Goal: Communication & Community: Share content

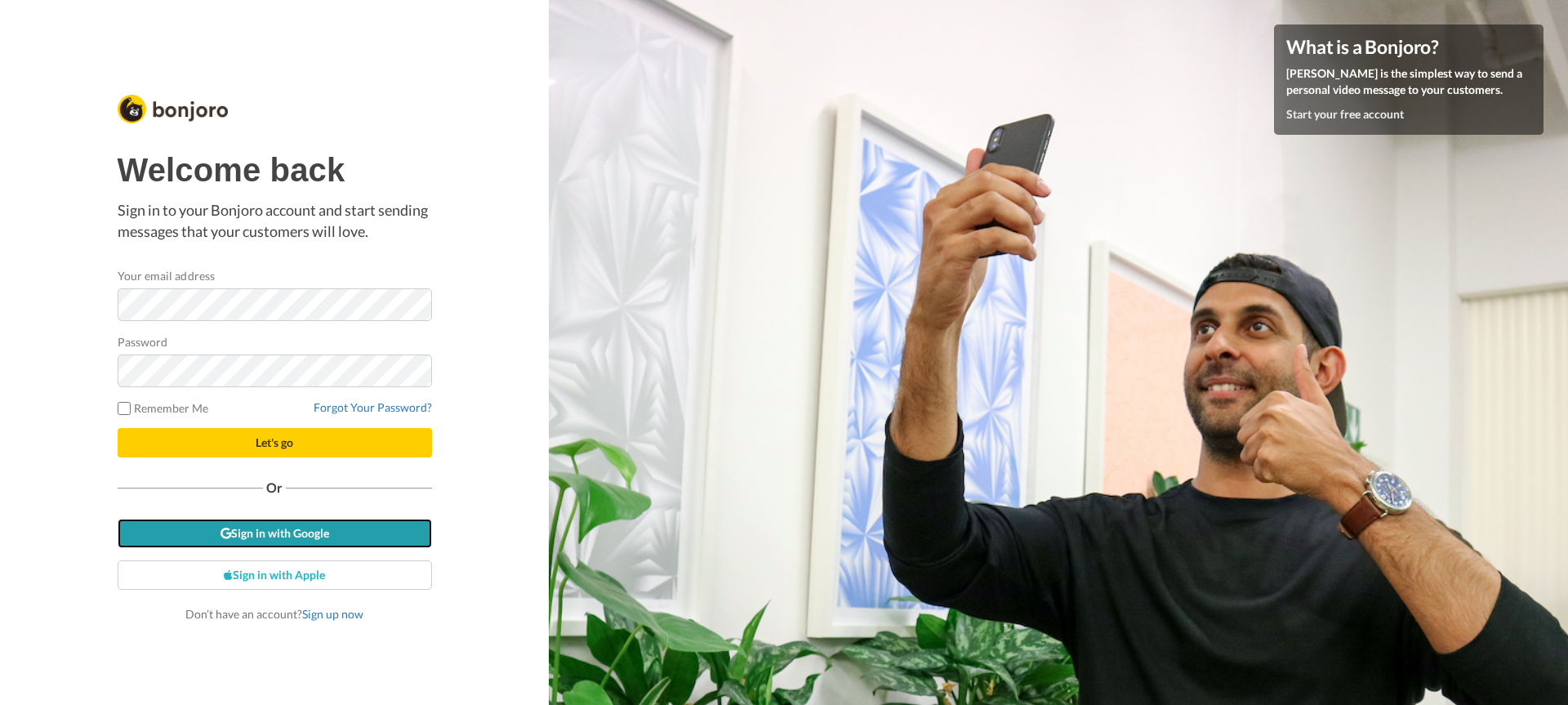
click at [266, 537] on link "Sign in with Google" at bounding box center [275, 533] width 315 height 29
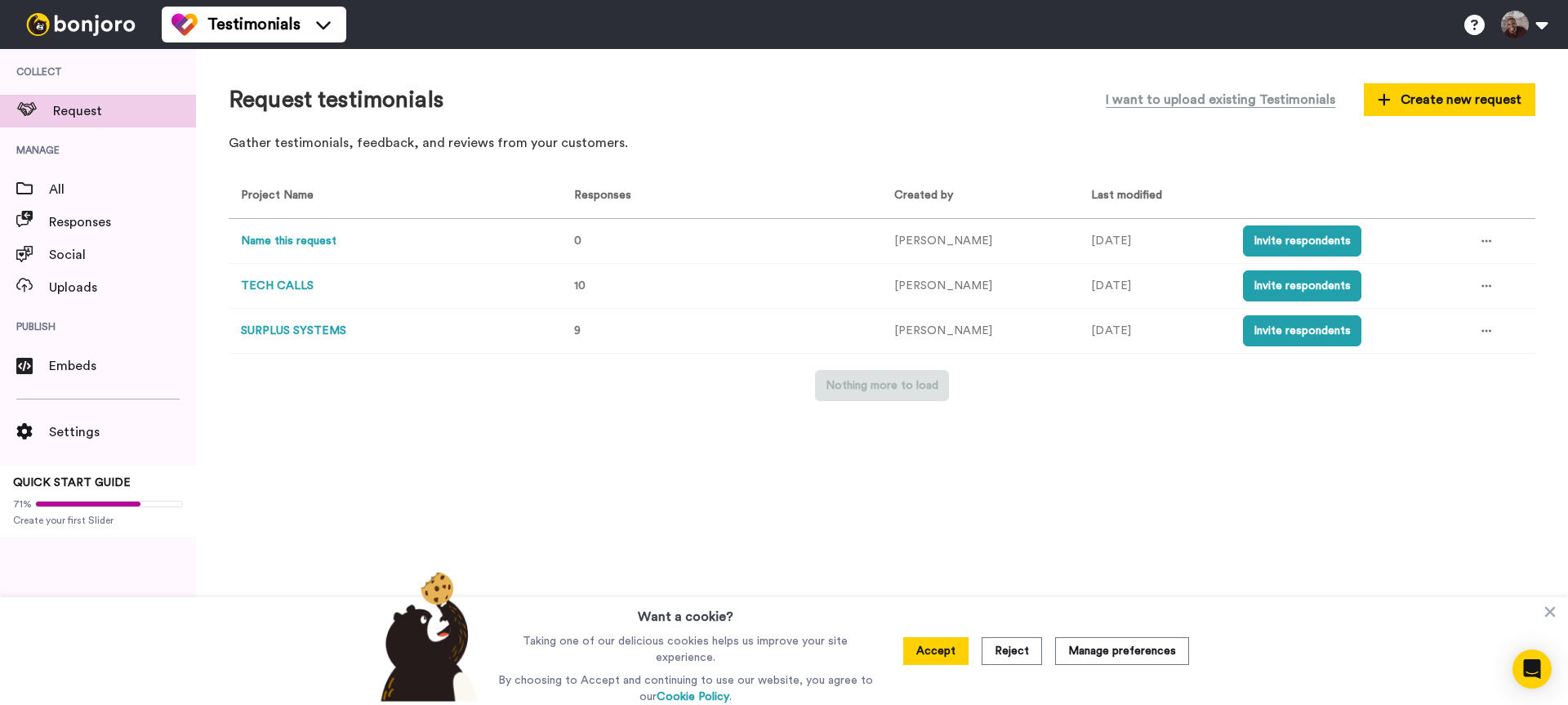
click at [289, 327] on button "SURPLUS SYSTEMS" at bounding box center [293, 330] width 105 height 17
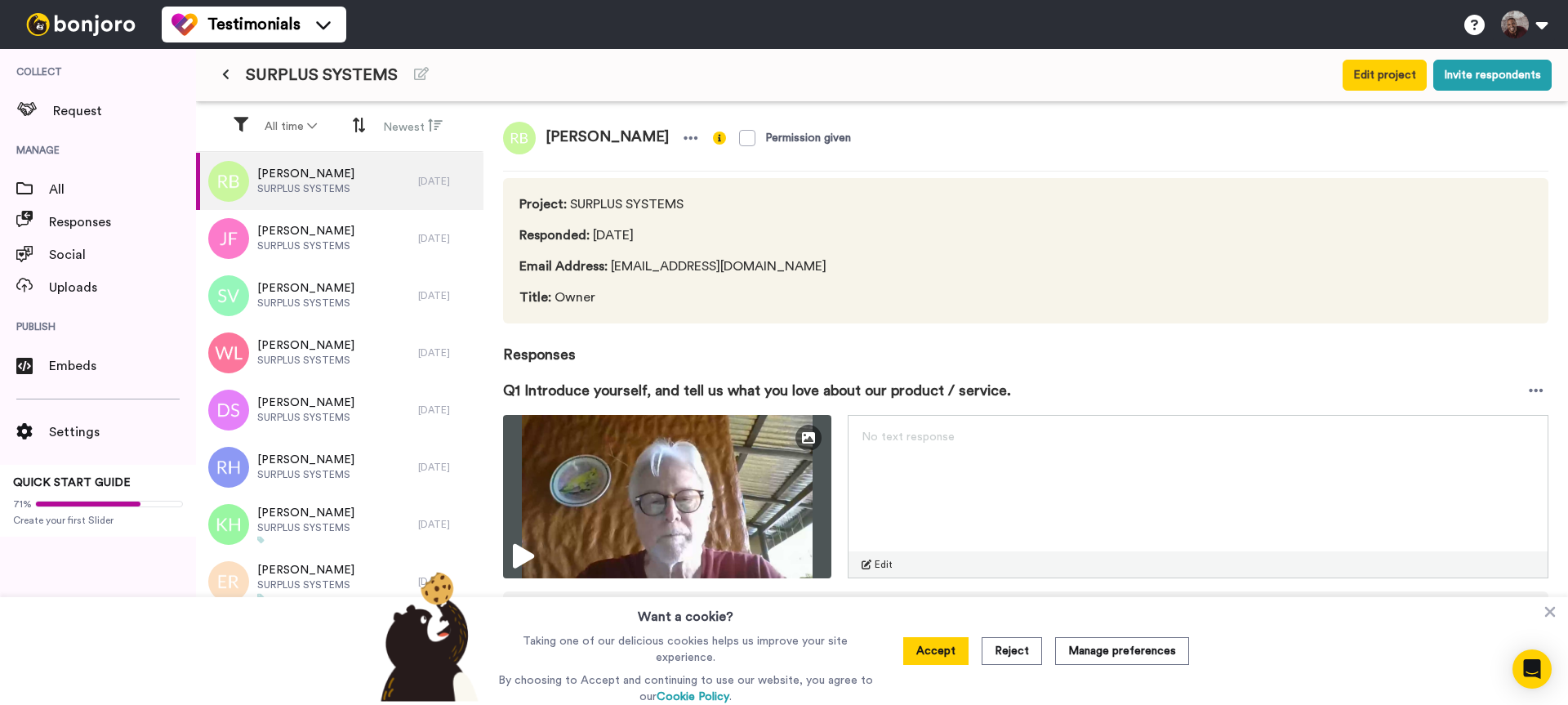
click at [229, 71] on button at bounding box center [225, 76] width 26 height 29
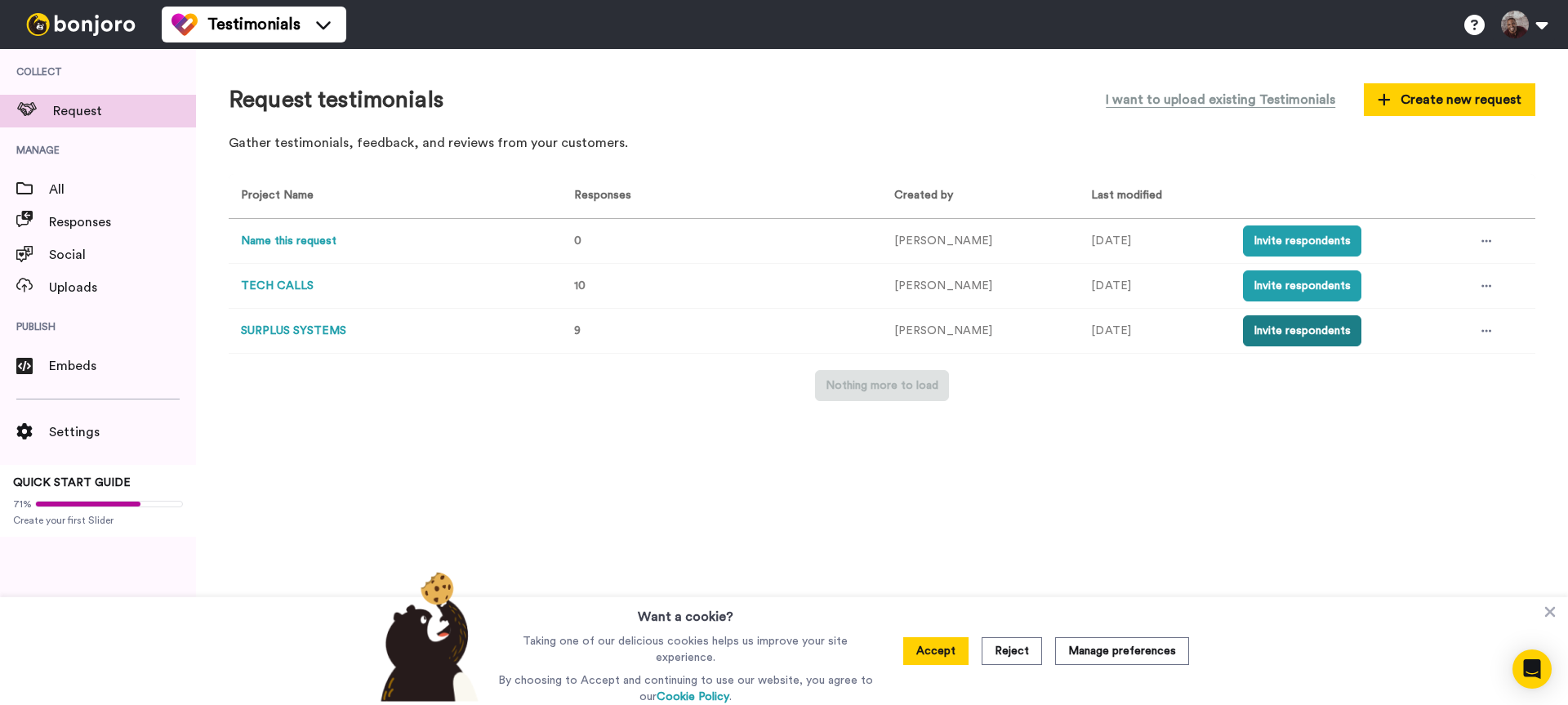
click at [1320, 329] on button "Invite respondents" at bounding box center [1301, 330] width 119 height 31
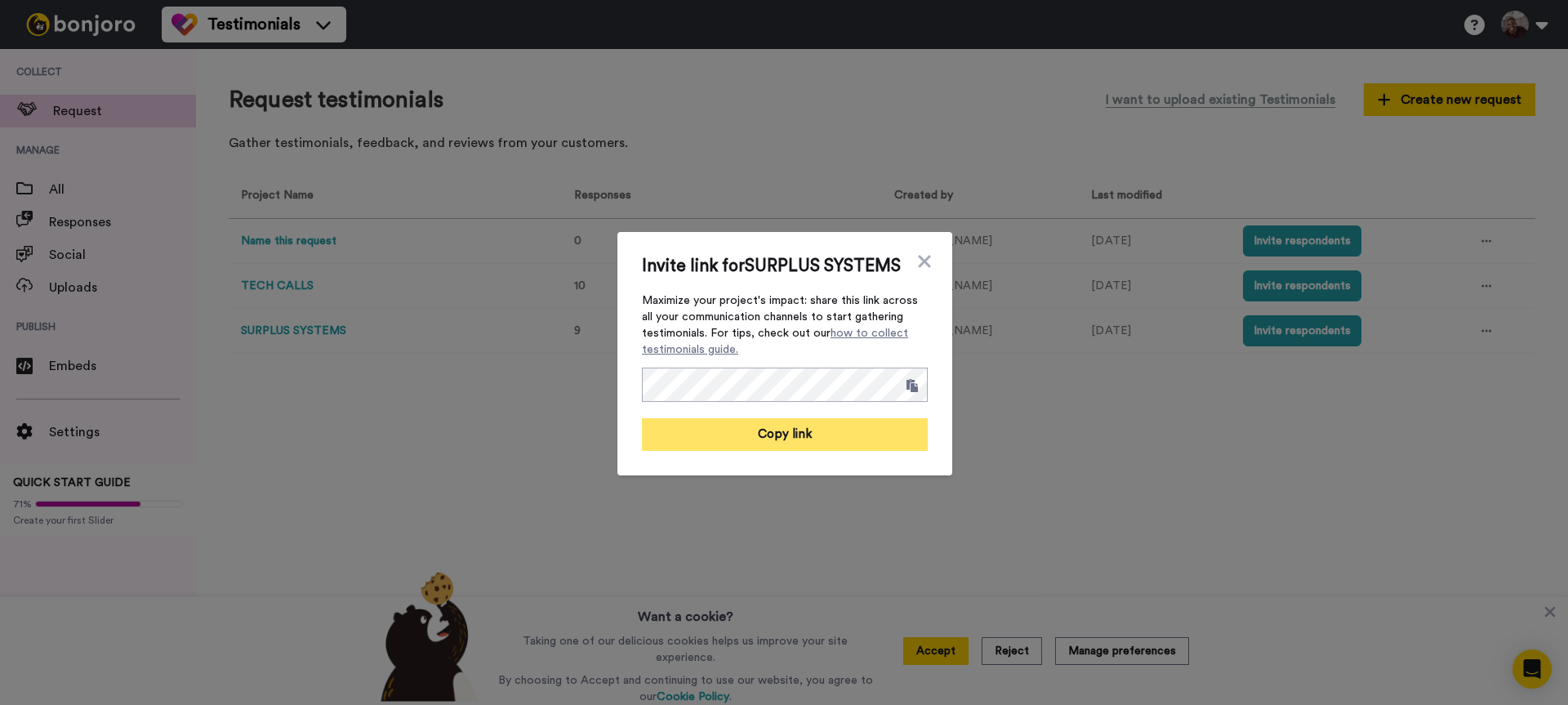
click at [820, 424] on button "Copy link" at bounding box center [784, 433] width 285 height 32
